Goal: Information Seeking & Learning: Learn about a topic

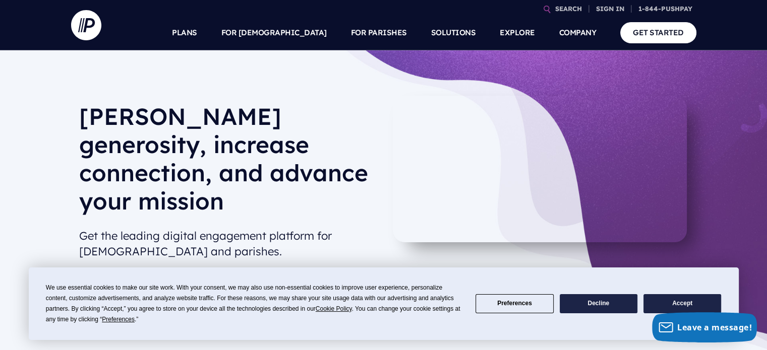
click at [683, 306] on button "Accept" at bounding box center [682, 304] width 78 height 20
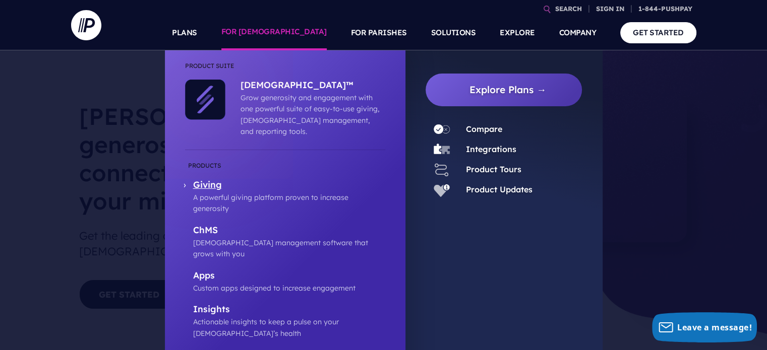
click at [204, 179] on p "Giving" at bounding box center [289, 185] width 192 height 13
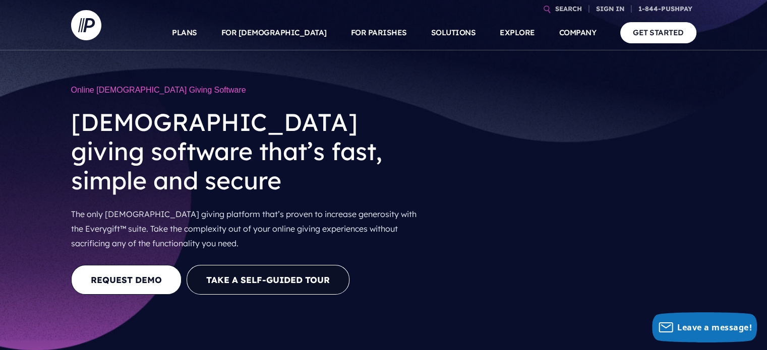
click at [560, 185] on video at bounding box center [570, 196] width 251 height 125
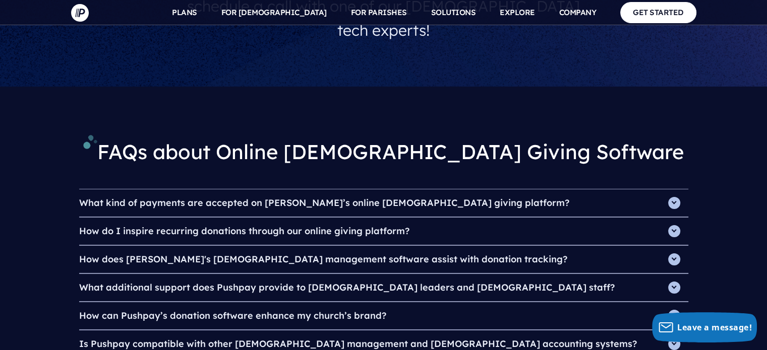
scroll to position [3348, 0]
click at [247, 189] on h4 "What kind of payments are accepted on [PERSON_NAME]’s online [DEMOGRAPHIC_DATA]…" at bounding box center [383, 202] width 609 height 27
